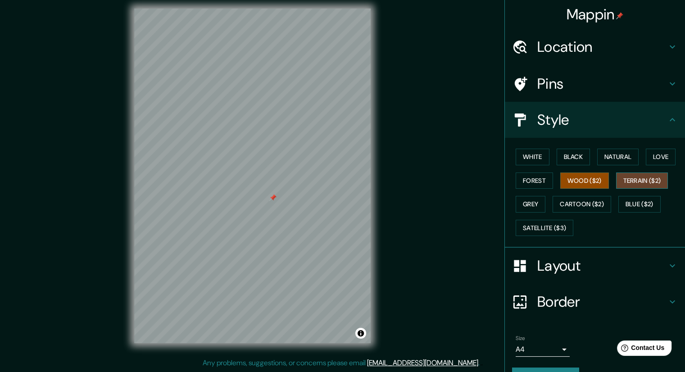
click at [626, 179] on button "Terrain ($2)" at bounding box center [642, 181] width 52 height 17
click at [521, 209] on button "Grey" at bounding box center [531, 204] width 30 height 17
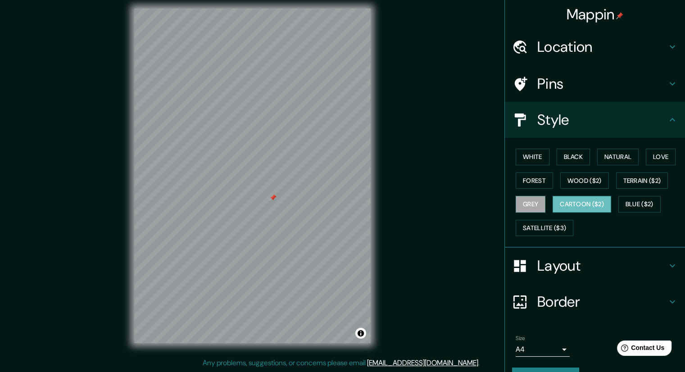
click at [573, 207] on button "Cartoon ($2)" at bounding box center [582, 204] width 59 height 17
click at [623, 200] on button "Blue ($2)" at bounding box center [639, 204] width 42 height 17
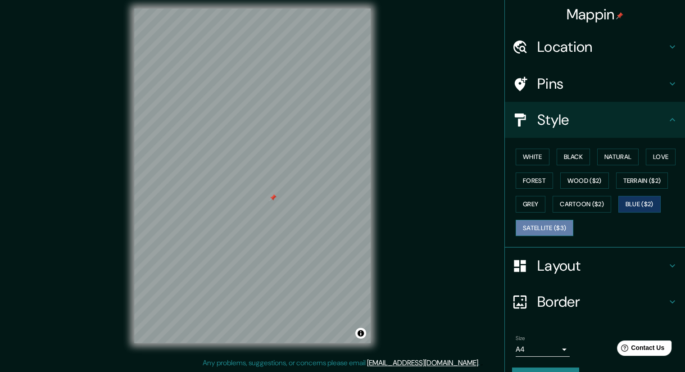
click at [540, 231] on button "Satellite ($3)" at bounding box center [545, 228] width 58 height 17
click at [527, 178] on button "Forest" at bounding box center [534, 181] width 37 height 17
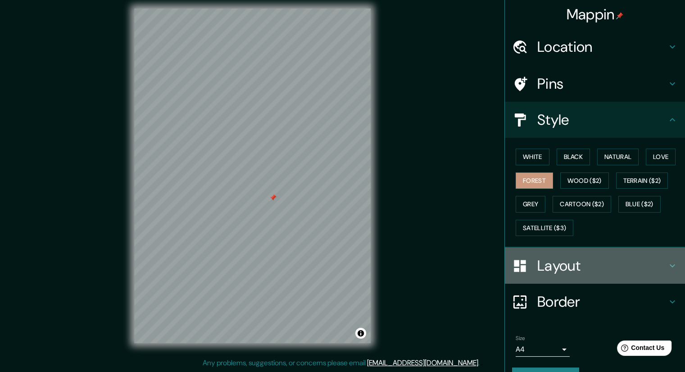
click at [549, 269] on h4 "Layout" at bounding box center [602, 266] width 130 height 18
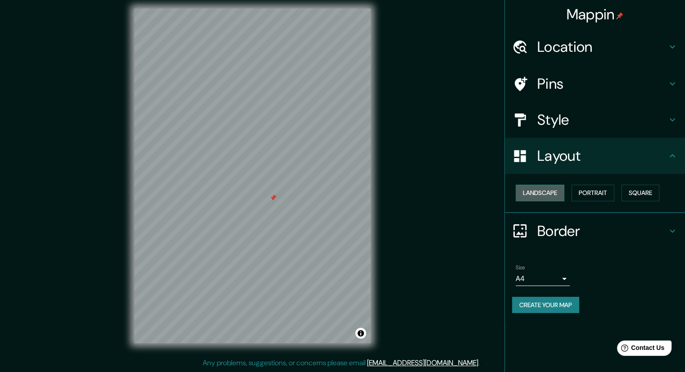
click at [542, 191] on button "Landscape" at bounding box center [540, 193] width 49 height 17
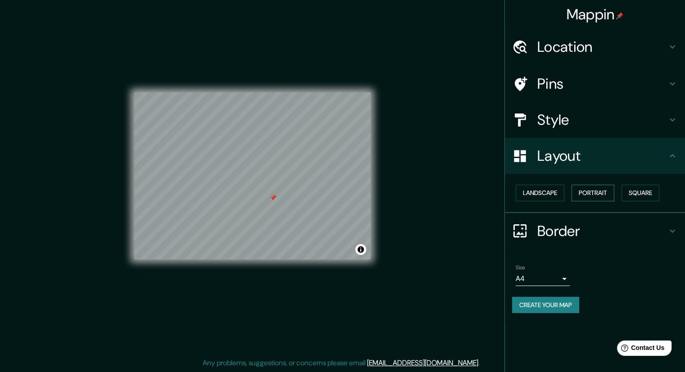
click at [580, 191] on button "Portrait" at bounding box center [593, 193] width 43 height 17
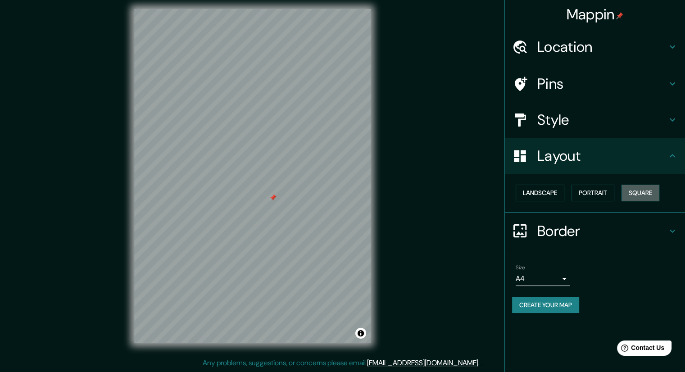
click at [632, 191] on button "Square" at bounding box center [641, 193] width 38 height 17
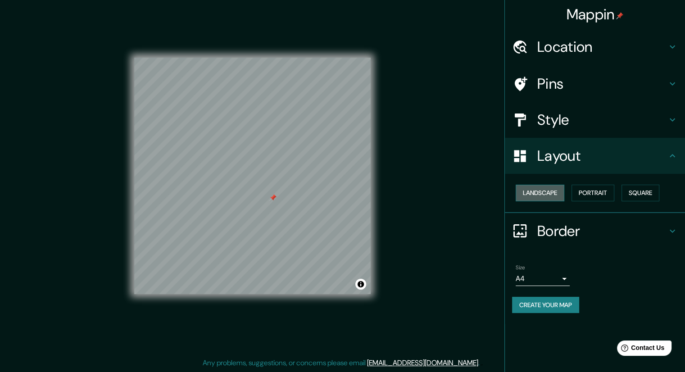
click at [547, 191] on button "Landscape" at bounding box center [540, 193] width 49 height 17
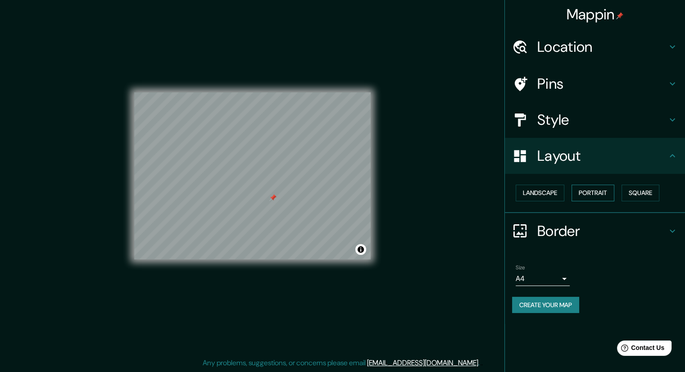
click at [584, 194] on button "Portrait" at bounding box center [593, 193] width 43 height 17
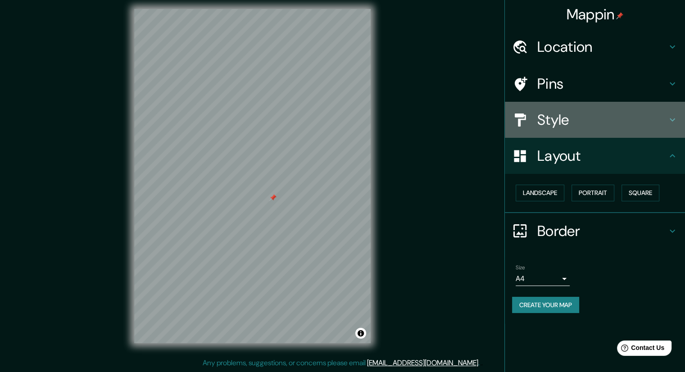
click at [637, 117] on h4 "Style" at bounding box center [602, 120] width 130 height 18
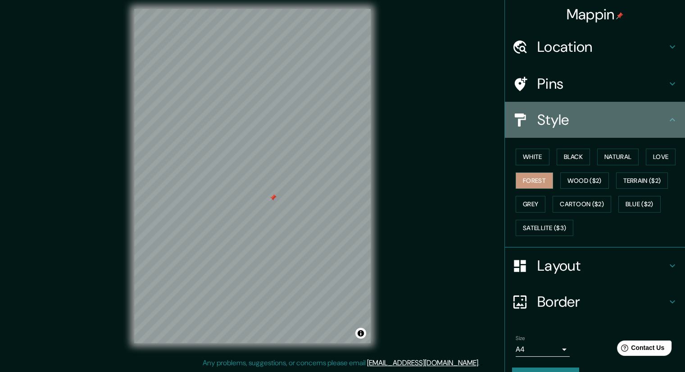
click at [631, 118] on h4 "Style" at bounding box center [602, 120] width 130 height 18
